Goal: Download file/media

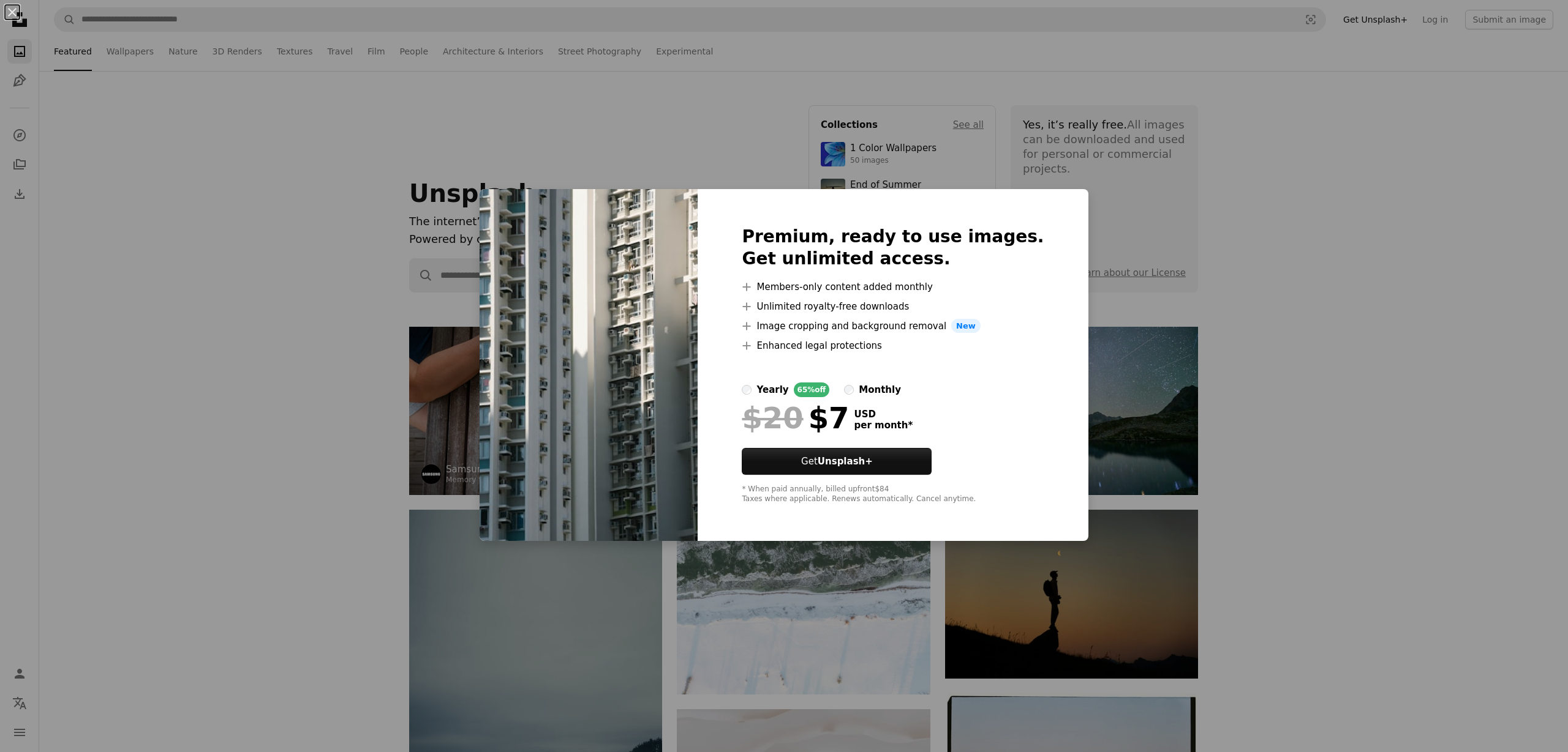
click at [1227, 266] on div "An X shape Premium, ready to use images. Get unlimited access. A plus sign Memb…" at bounding box center [784, 376] width 1568 height 752
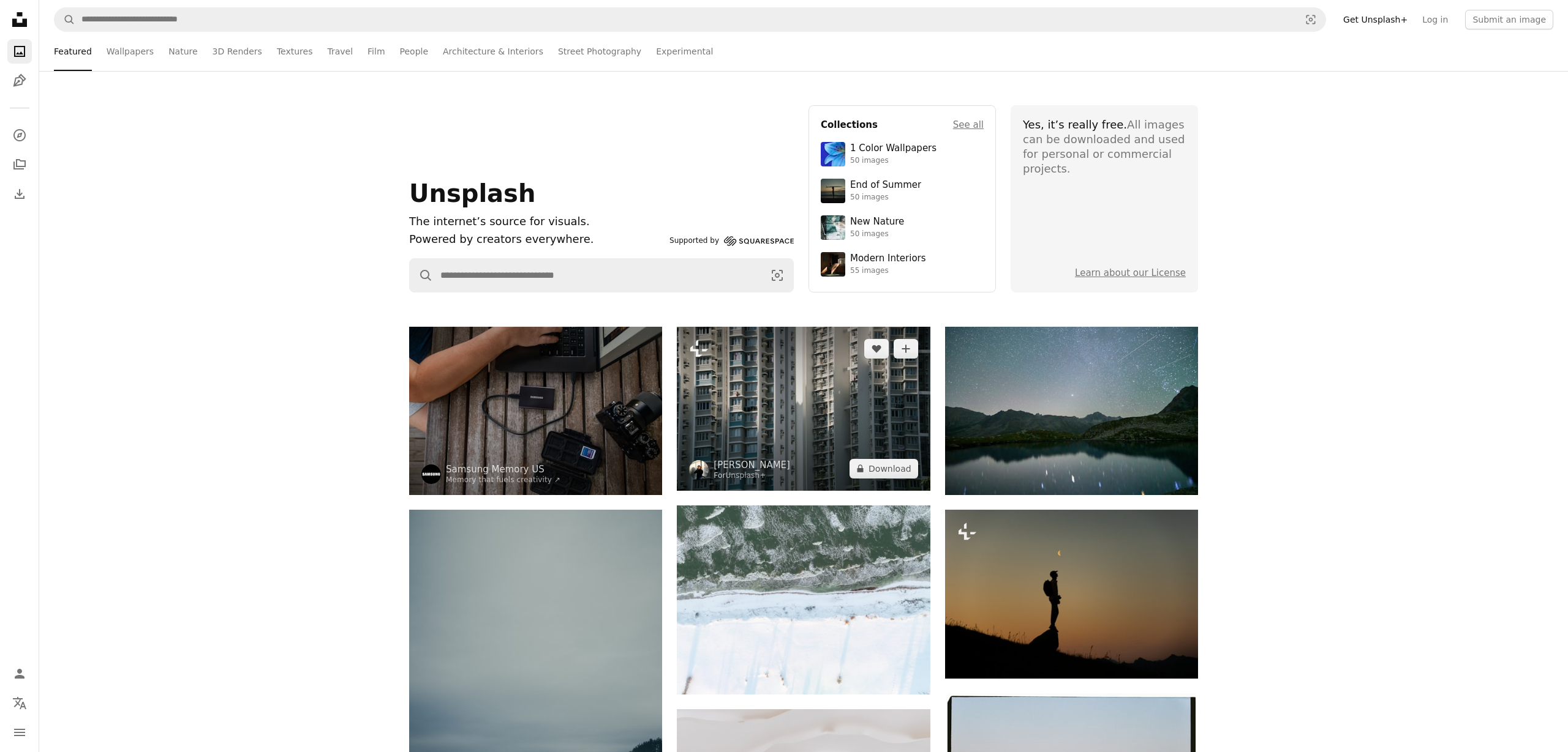
click at [784, 415] on img at bounding box center [803, 408] width 253 height 164
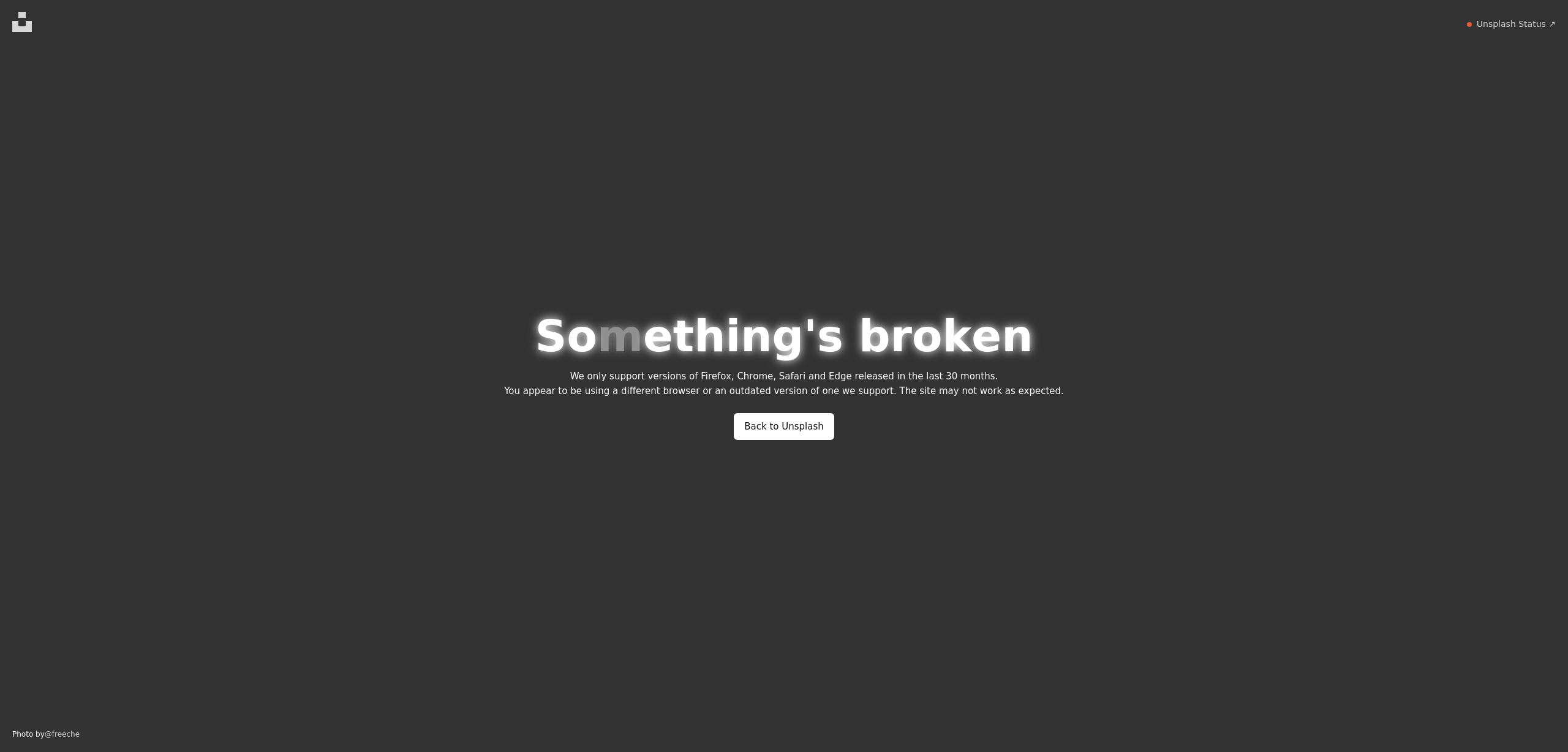
click at [784, 415] on link "Back to Unsplash" at bounding box center [784, 427] width 100 height 27
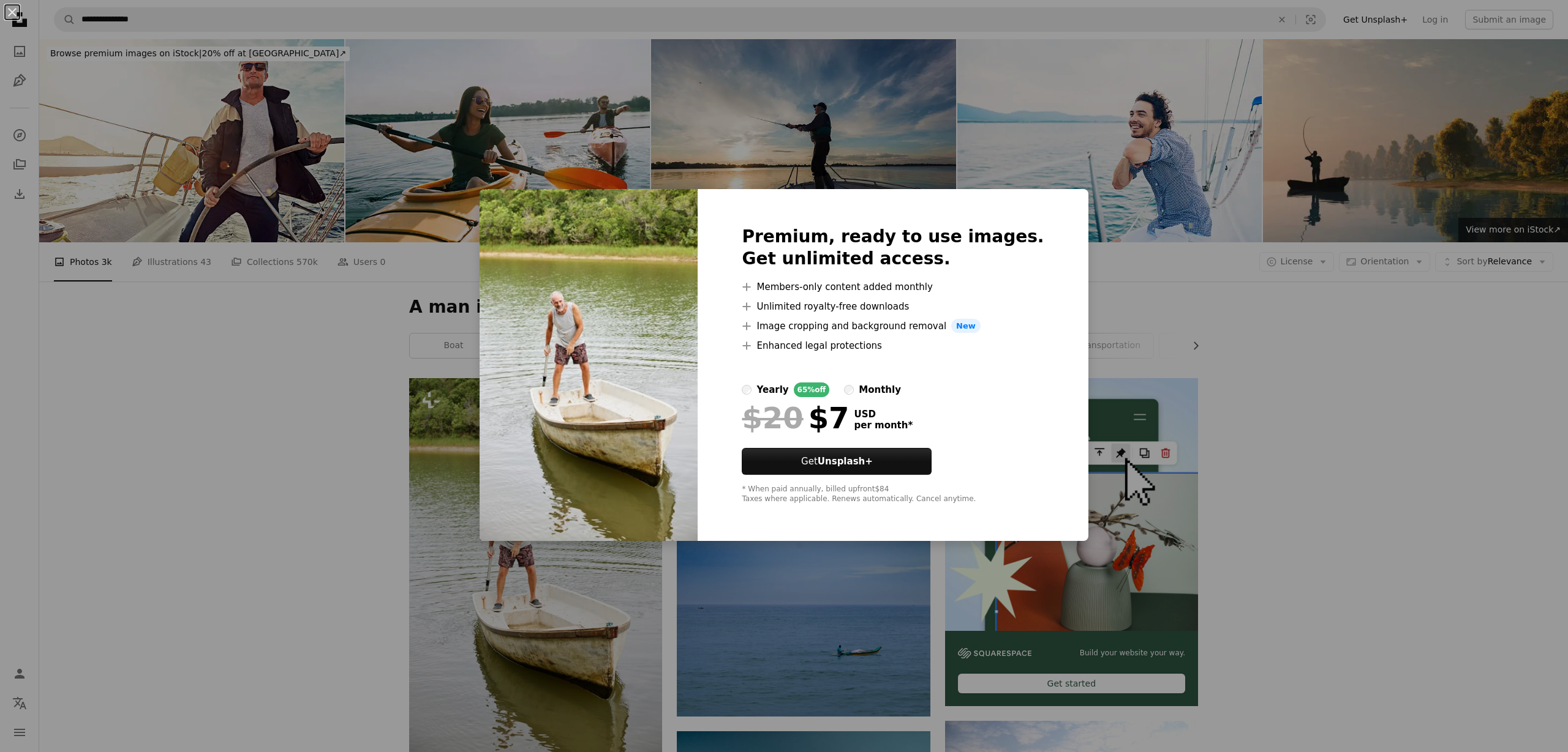
click at [279, 571] on div "An X shape Premium, ready to use images. Get unlimited access. A plus sign Memb…" at bounding box center [784, 376] width 1568 height 752
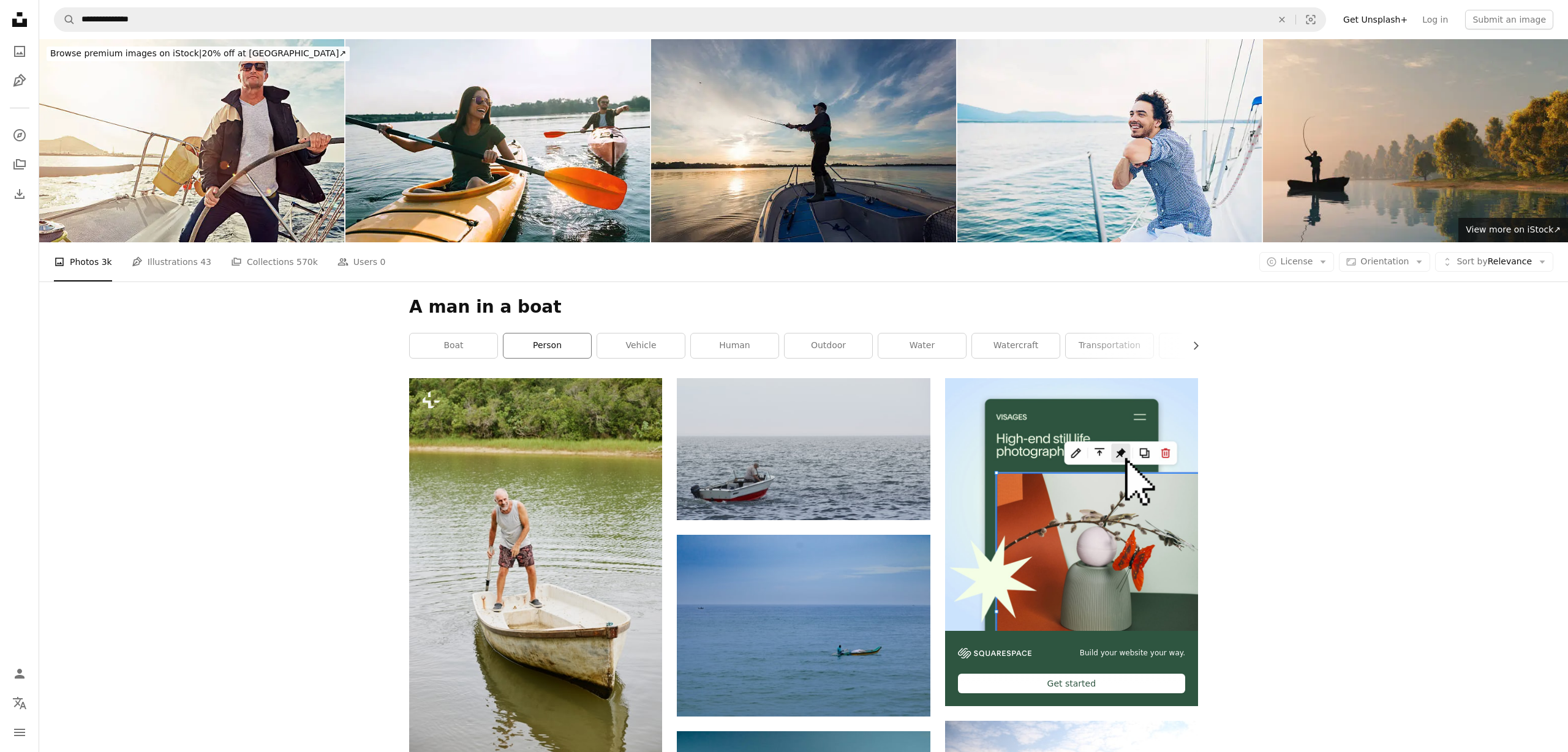
click at [559, 358] on link "person" at bounding box center [547, 346] width 87 height 24
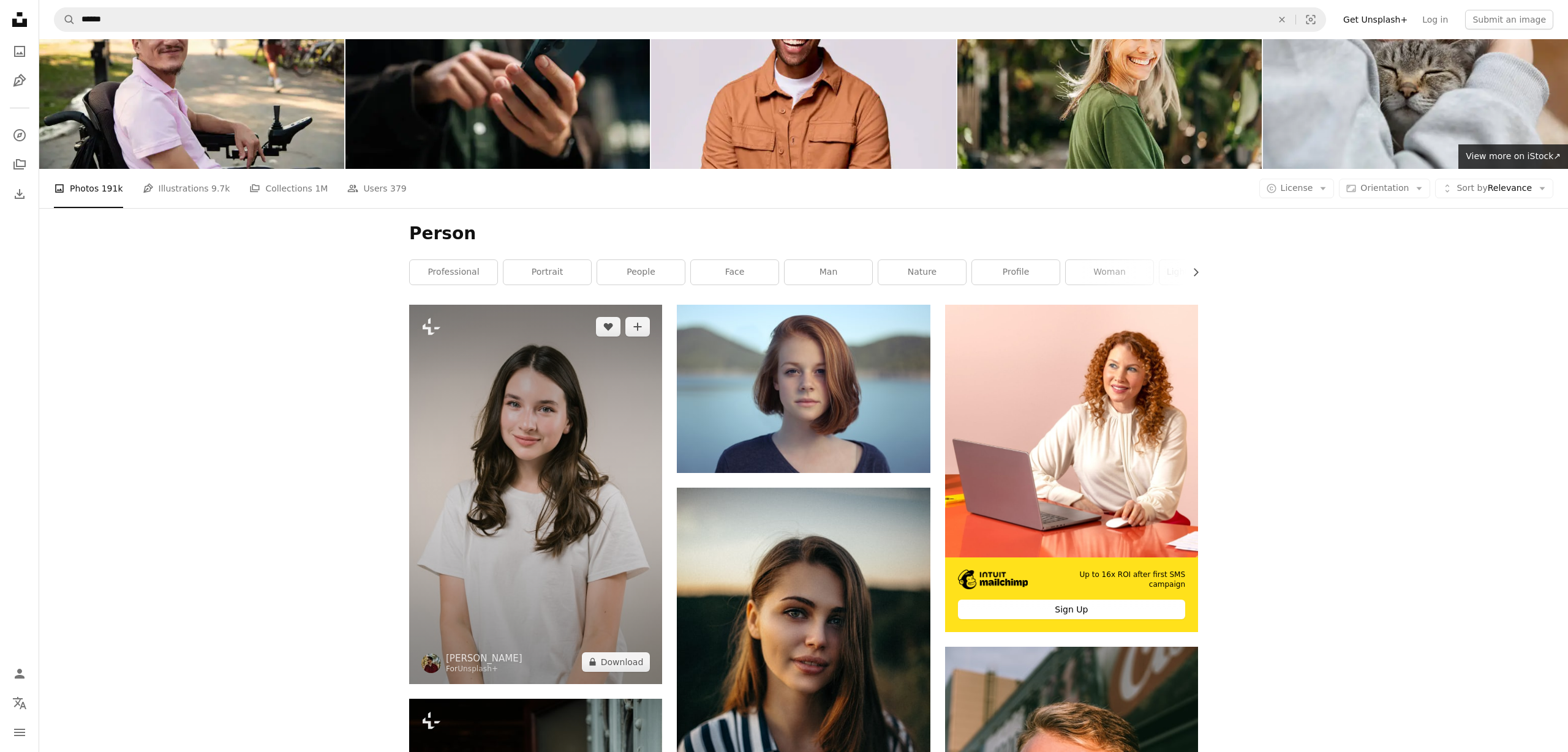
scroll to position [83, 0]
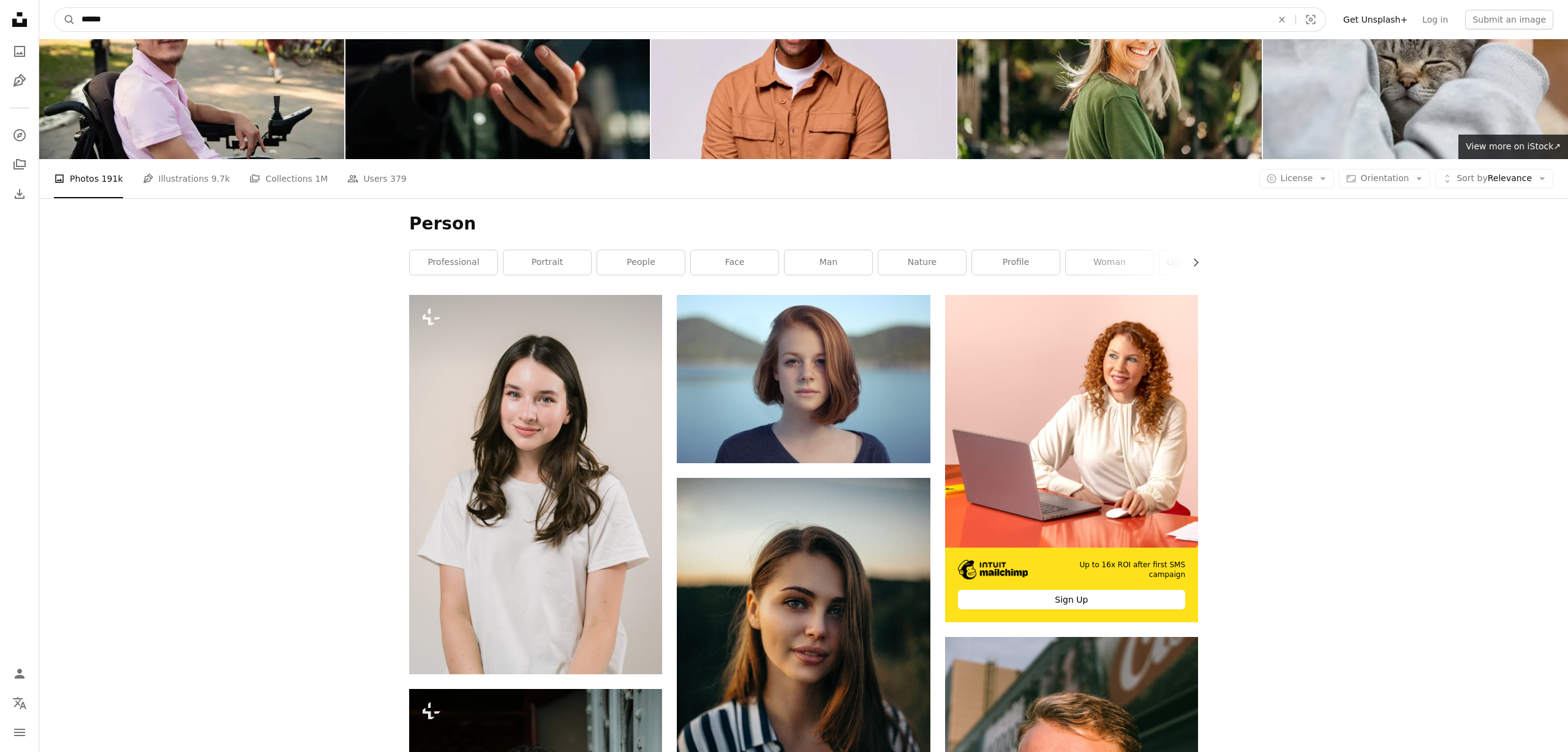
click at [223, 19] on input "******" at bounding box center [672, 19] width 1193 height 23
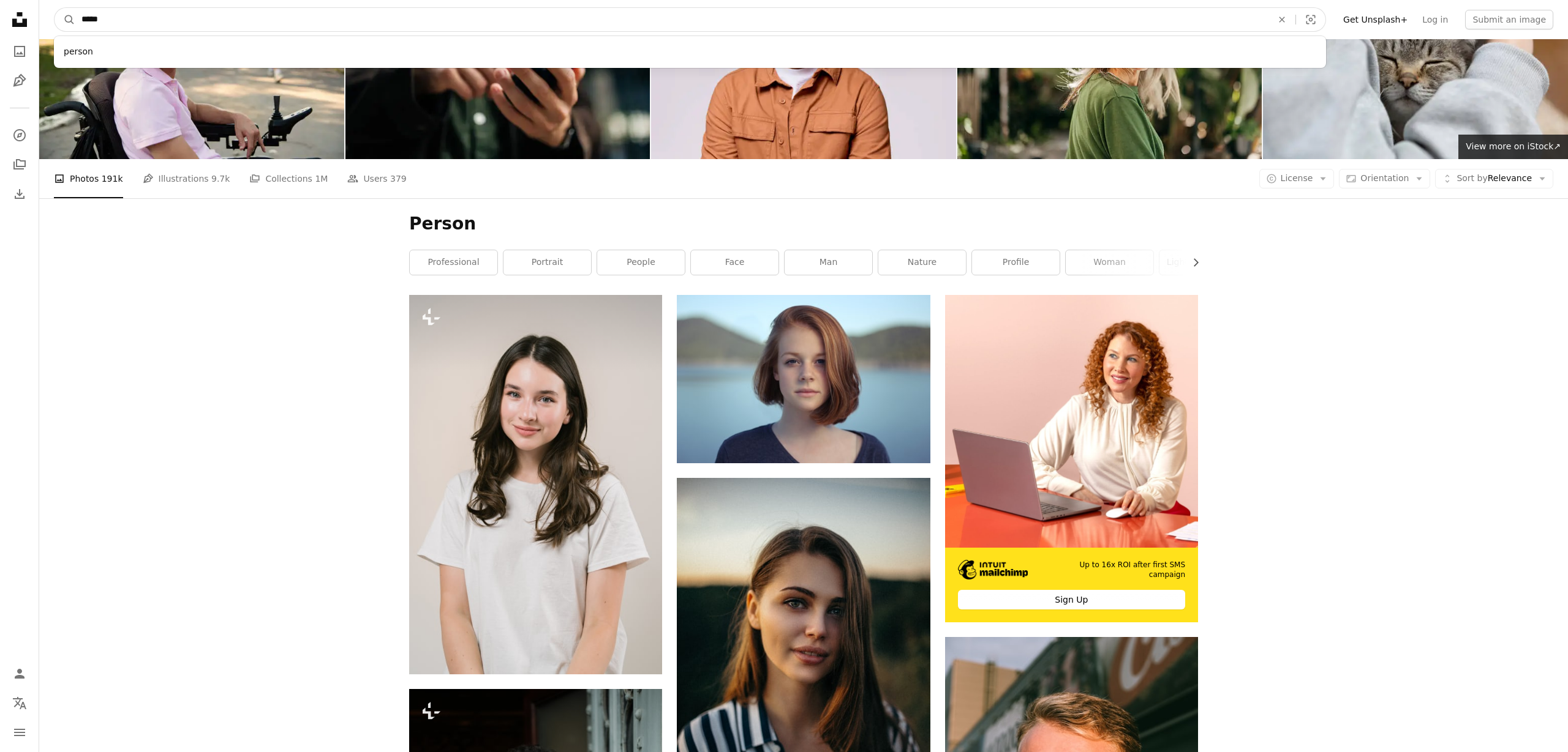
click at [212, 23] on input "*****" at bounding box center [672, 19] width 1193 height 23
type input "*"
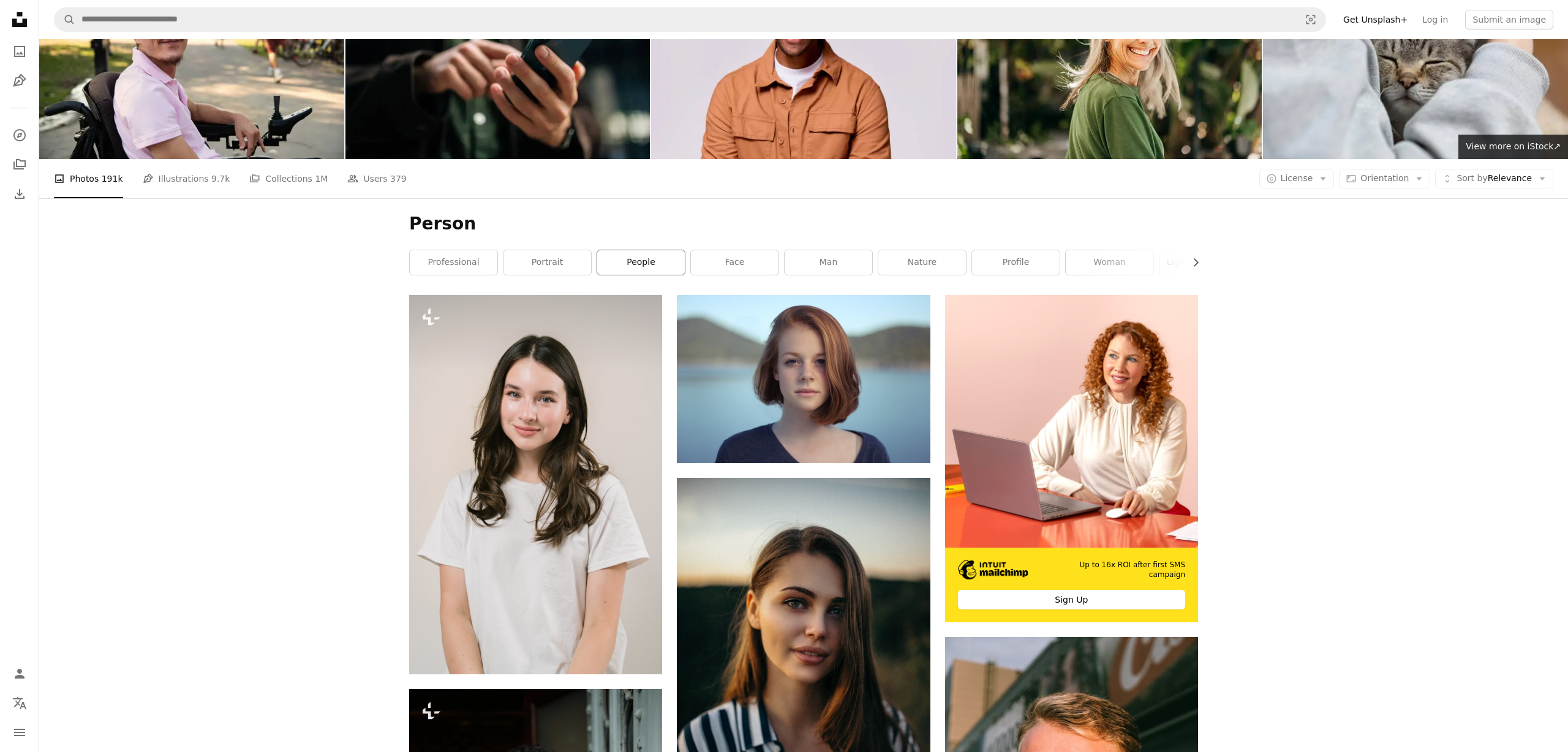
click at [642, 274] on link "people" at bounding box center [641, 262] width 87 height 24
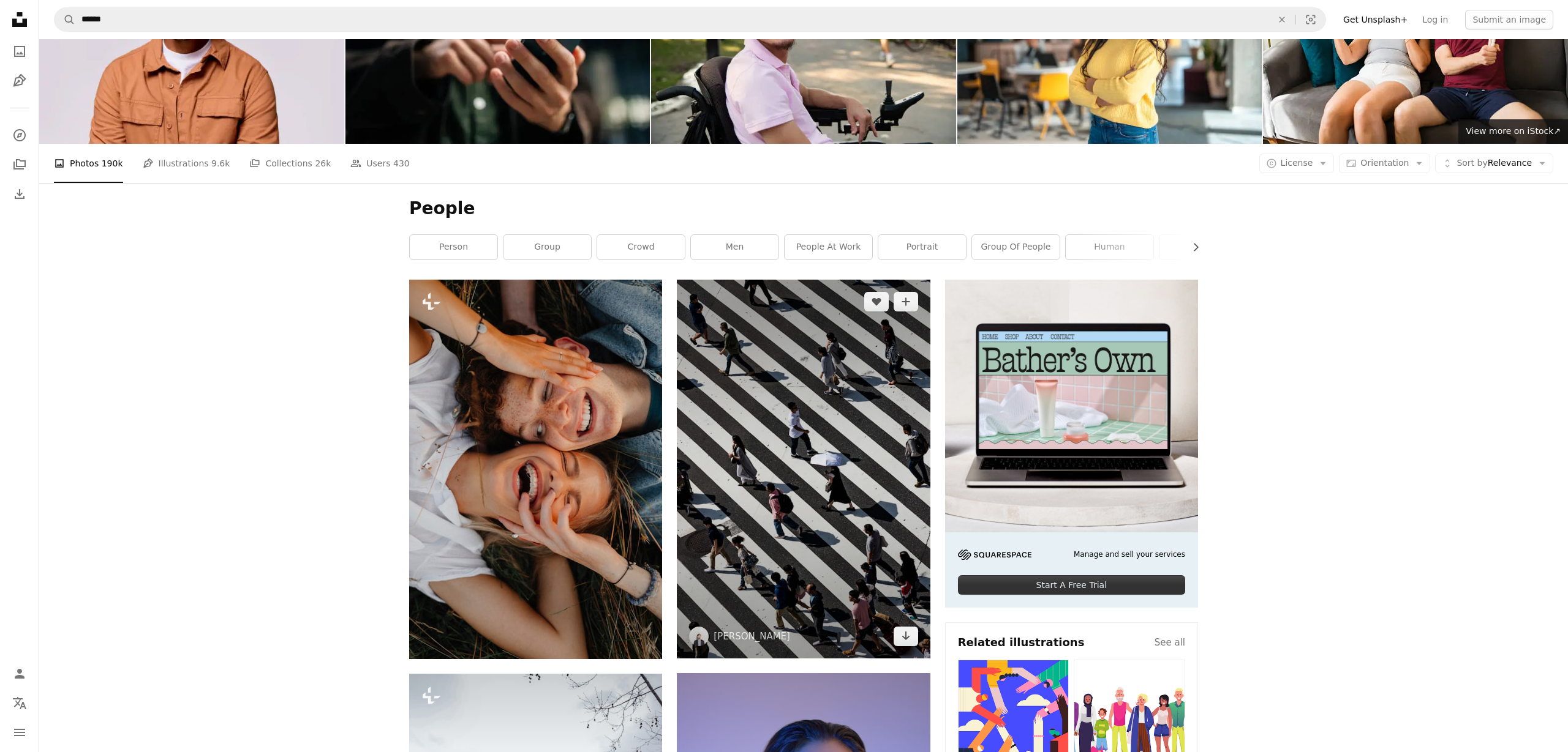
scroll to position [98, 0]
click at [844, 542] on img at bounding box center [803, 469] width 253 height 379
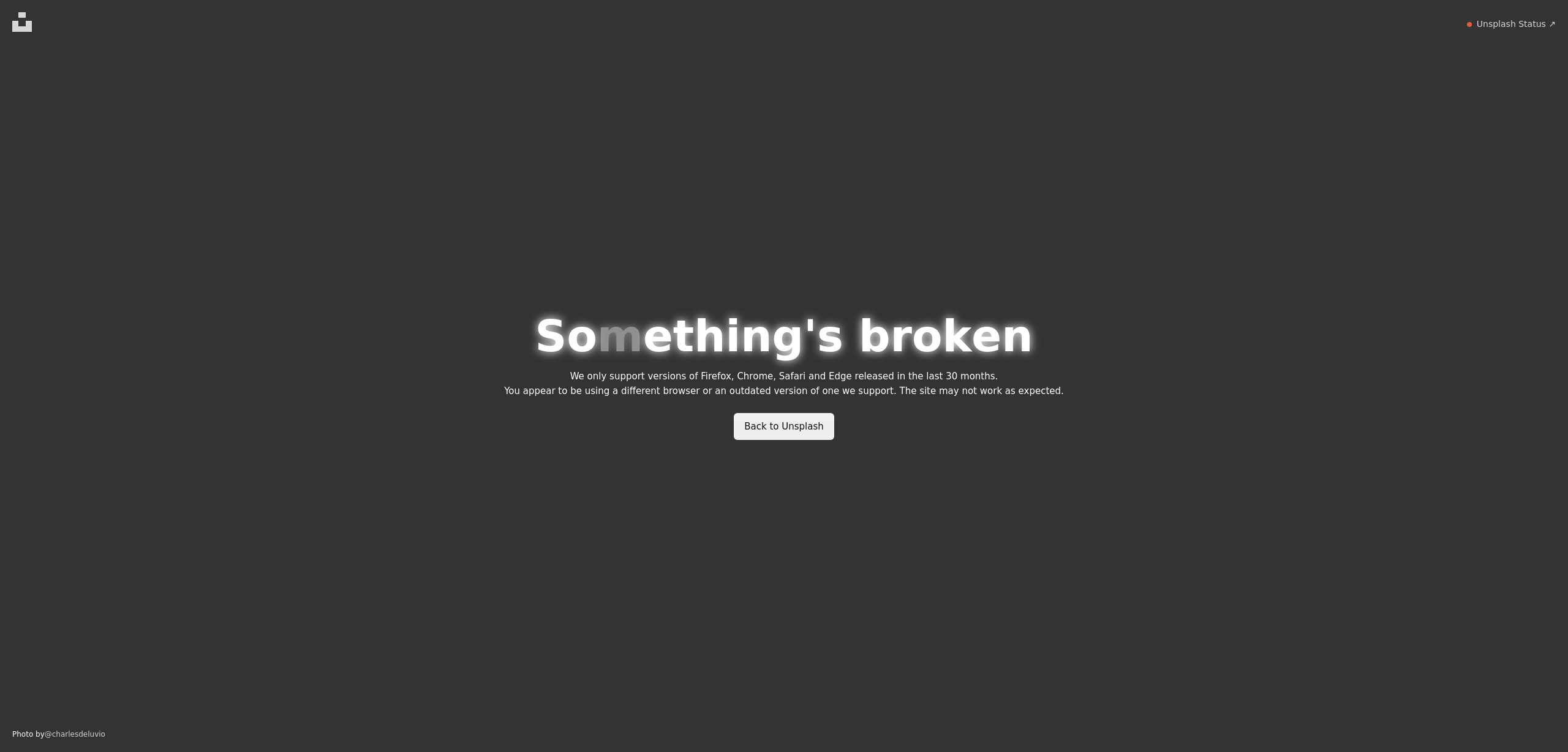
click at [754, 438] on link "Back to Unsplash" at bounding box center [784, 427] width 100 height 27
